Goal: Find contact information: Obtain details needed to contact an individual or organization

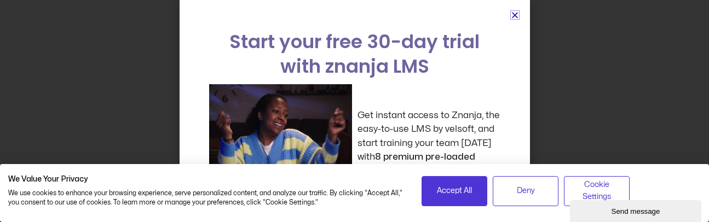
scroll to position [5388, 0]
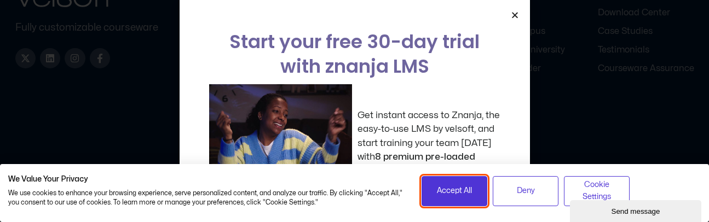
drag, startPoint x: 446, startPoint y: 190, endPoint x: 539, endPoint y: 27, distance: 188.2
click at [446, 191] on span "Accept All" at bounding box center [454, 191] width 35 height 12
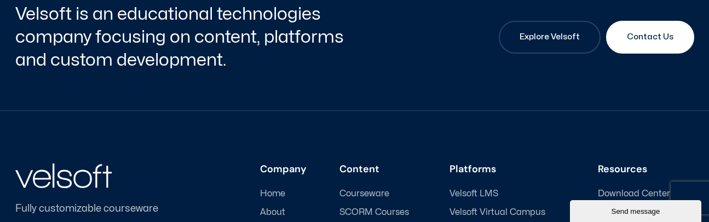
scroll to position [5197, 0]
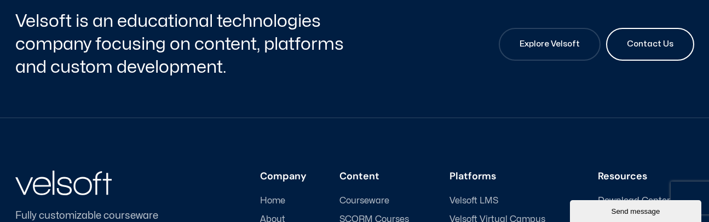
click at [642, 49] on span "Contact Us" at bounding box center [650, 44] width 47 height 13
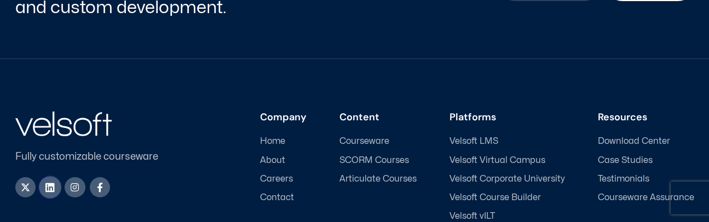
scroll to position [1772, 0]
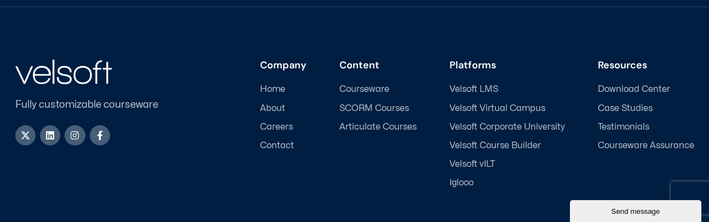
scroll to position [1866, 0]
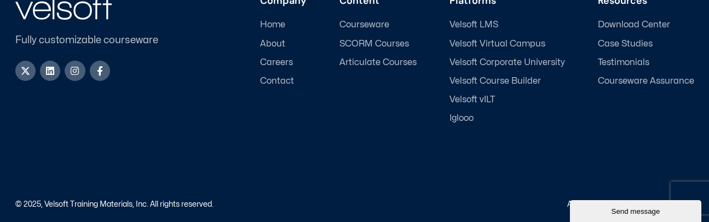
drag, startPoint x: 711, startPoint y: 204, endPoint x: 106, endPoint y: 3, distance: 637.7
click at [98, 69] on icon at bounding box center [100, 71] width 10 height 10
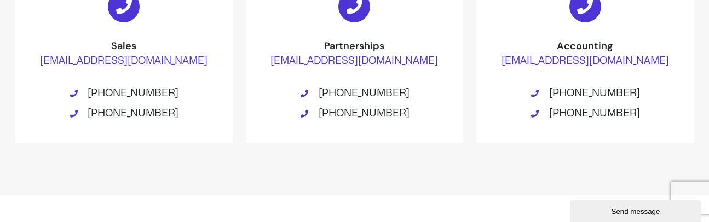
scroll to position [713, 0]
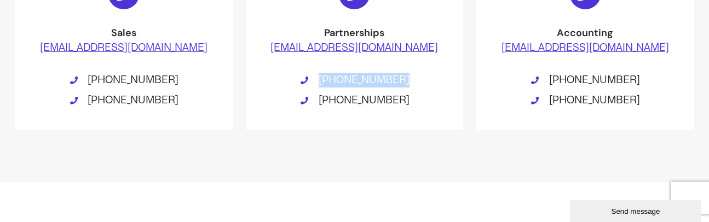
drag, startPoint x: 364, startPoint y: 82, endPoint x: 317, endPoint y: 82, distance: 46.6
click at [317, 82] on li "[PHONE_NUMBER]" at bounding box center [355, 82] width 174 height 18
copy li "[PHONE_NUMBER]"
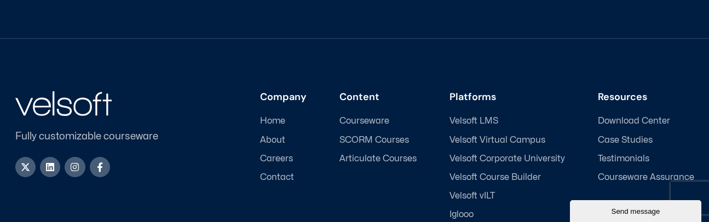
scroll to position [1769, 0]
click at [273, 143] on span "About" at bounding box center [272, 141] width 25 height 10
